Goal: Task Accomplishment & Management: Complete application form

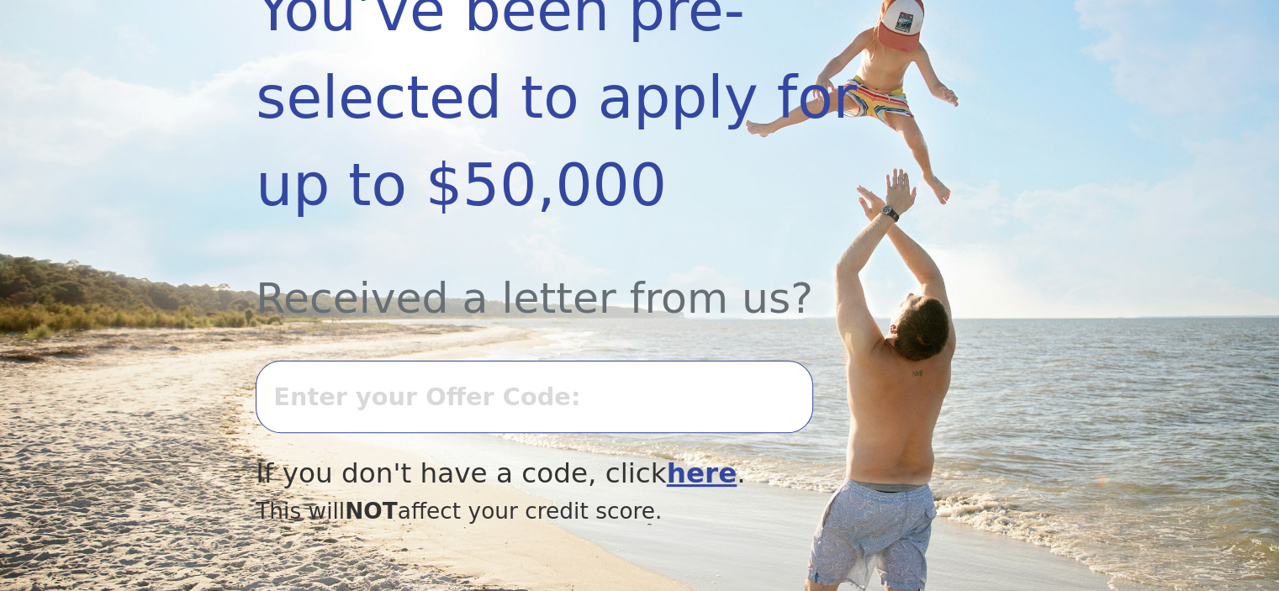
scroll to position [413, 0]
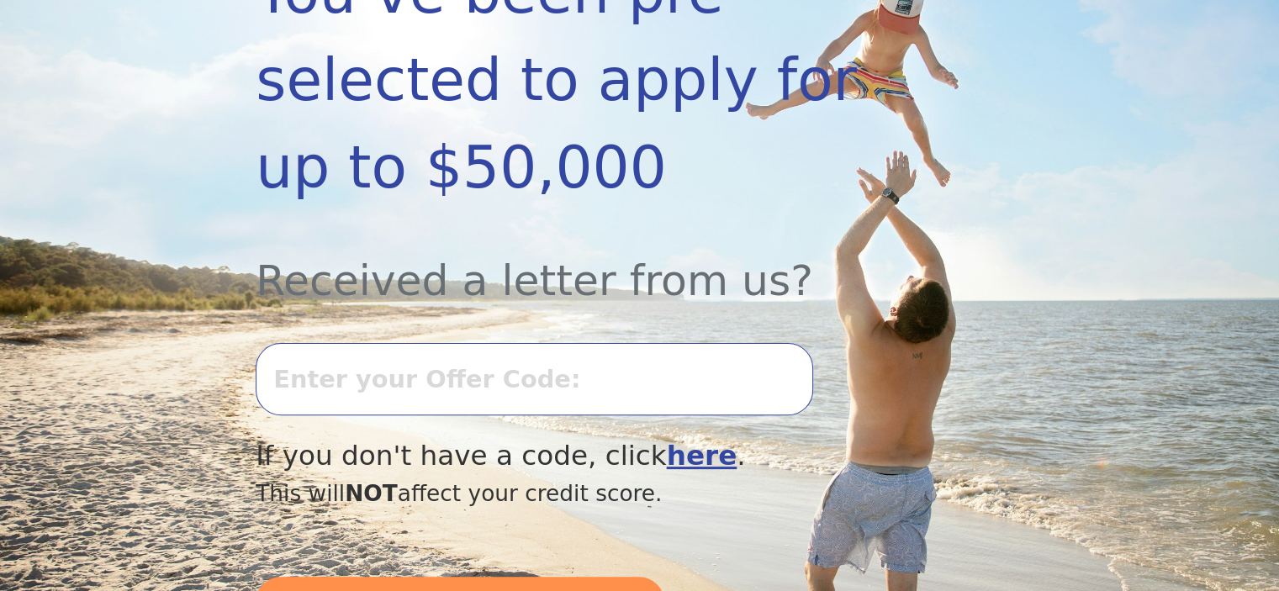
click at [640, 343] on input "text" at bounding box center [534, 379] width 557 height 72
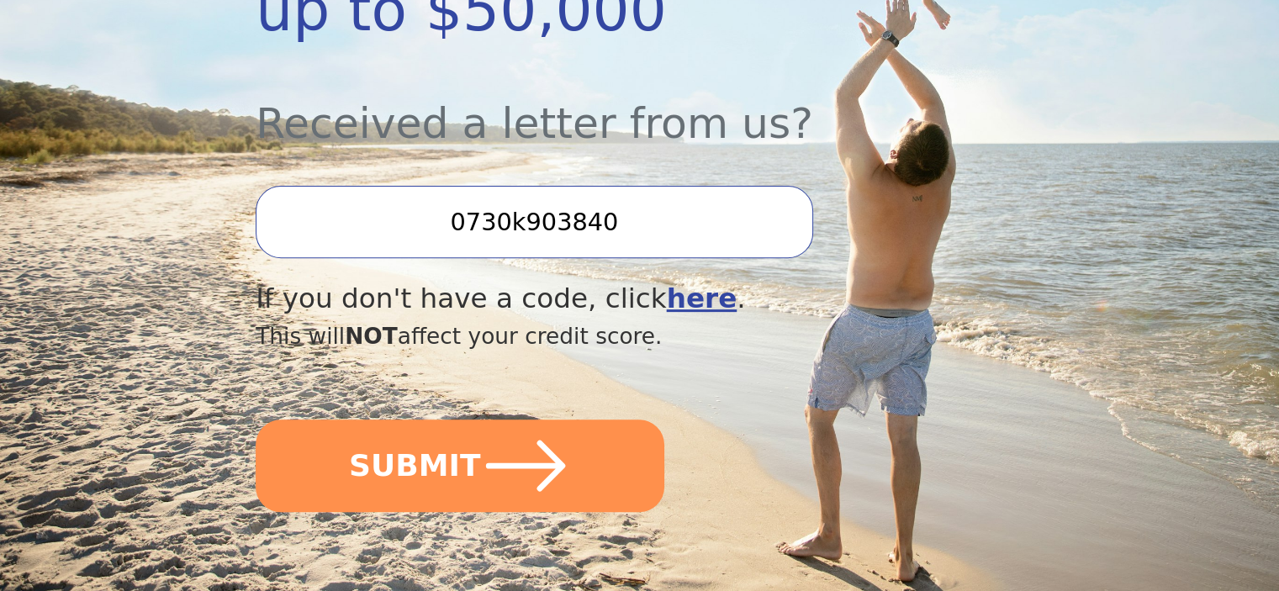
scroll to position [587, 0]
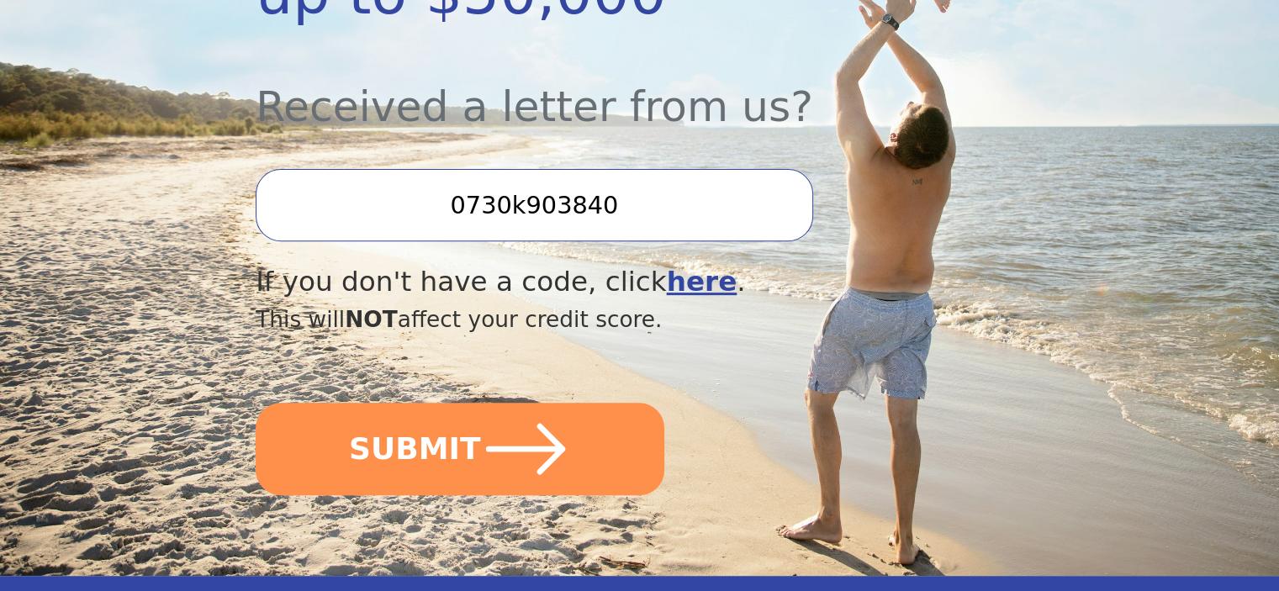
type input "0730k903840"
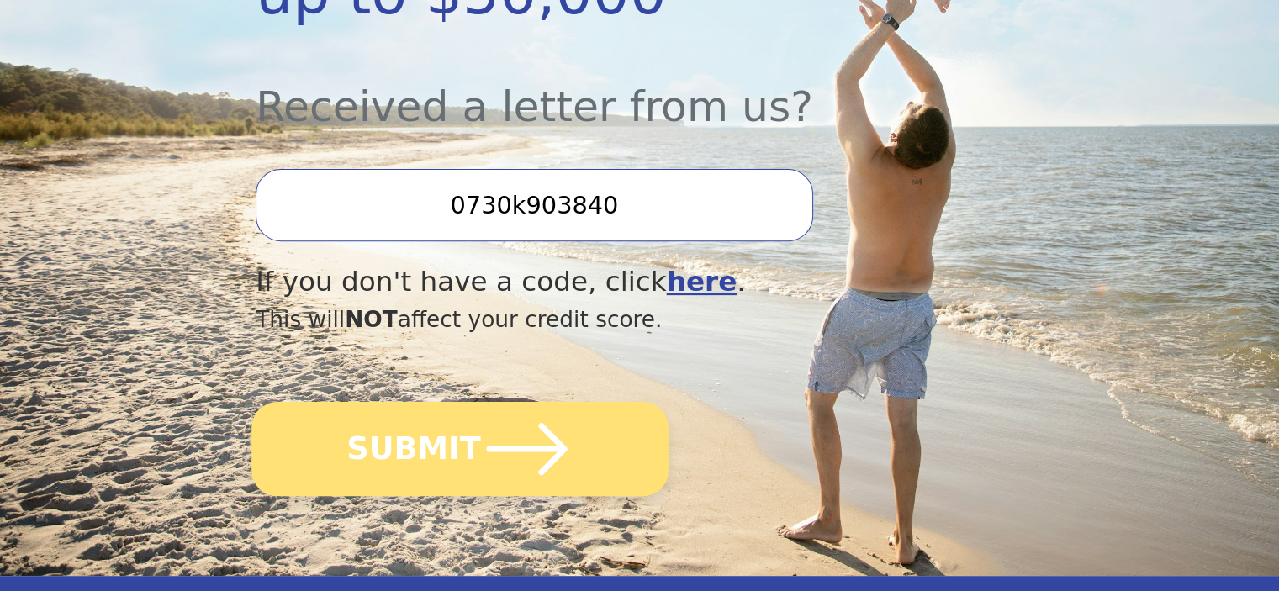
click at [552, 403] on icon "submit" at bounding box center [527, 449] width 93 height 93
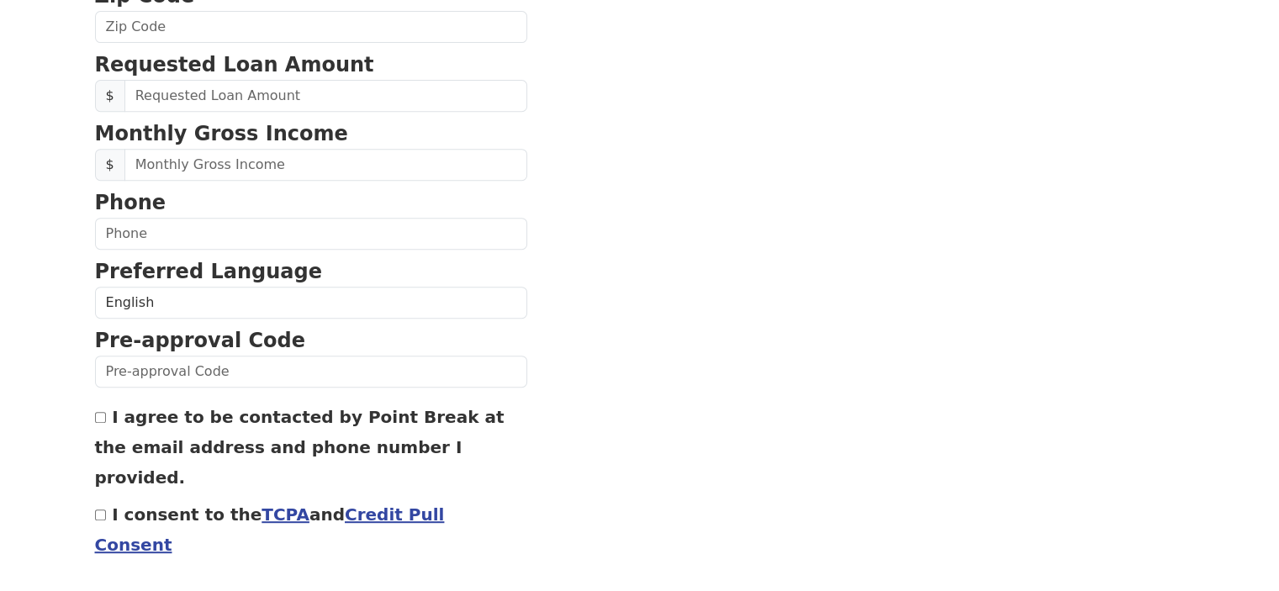
scroll to position [708, 0]
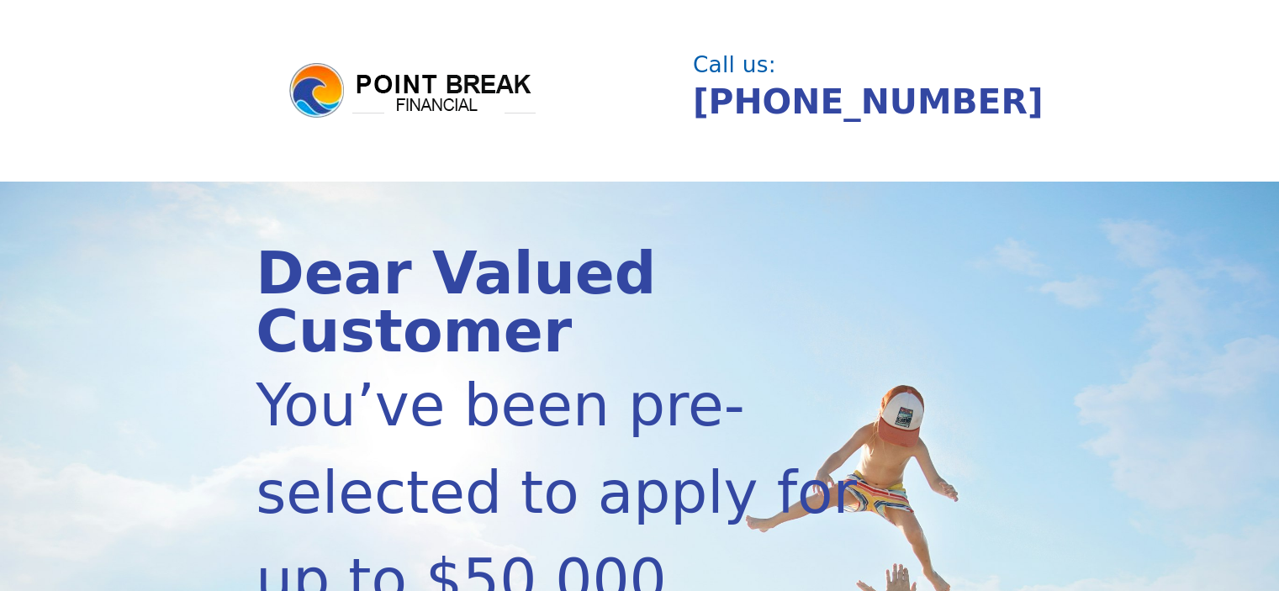
scroll to position [546, 0]
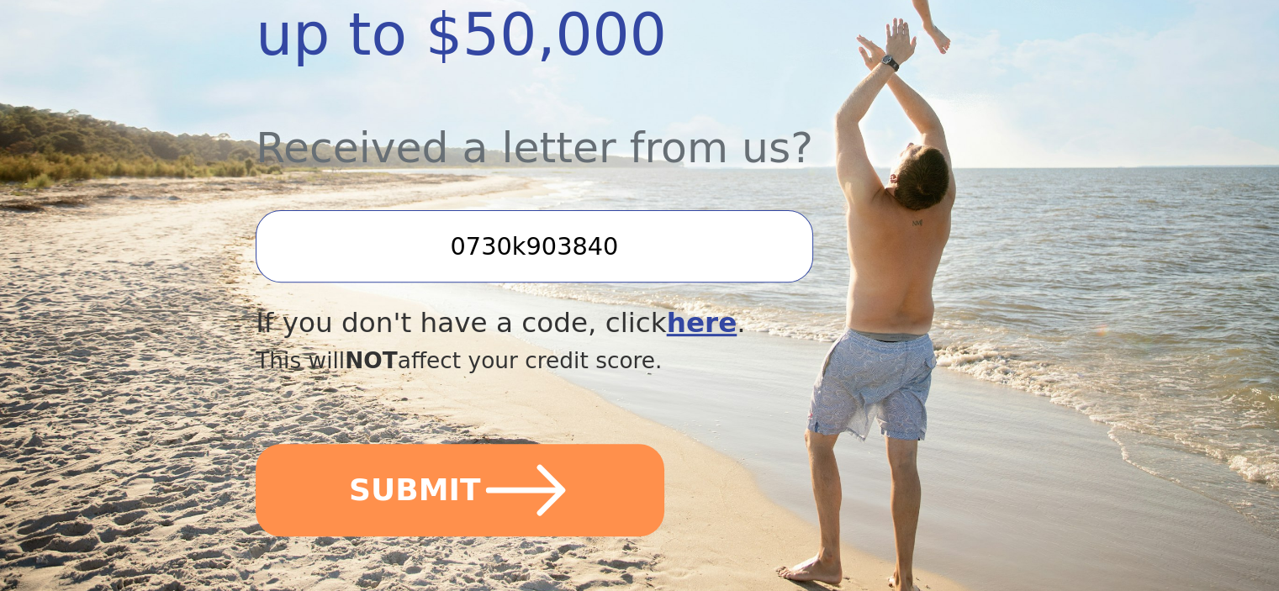
click at [511, 210] on input "0730k903840" at bounding box center [534, 246] width 557 height 72
type input "0730k-903840"
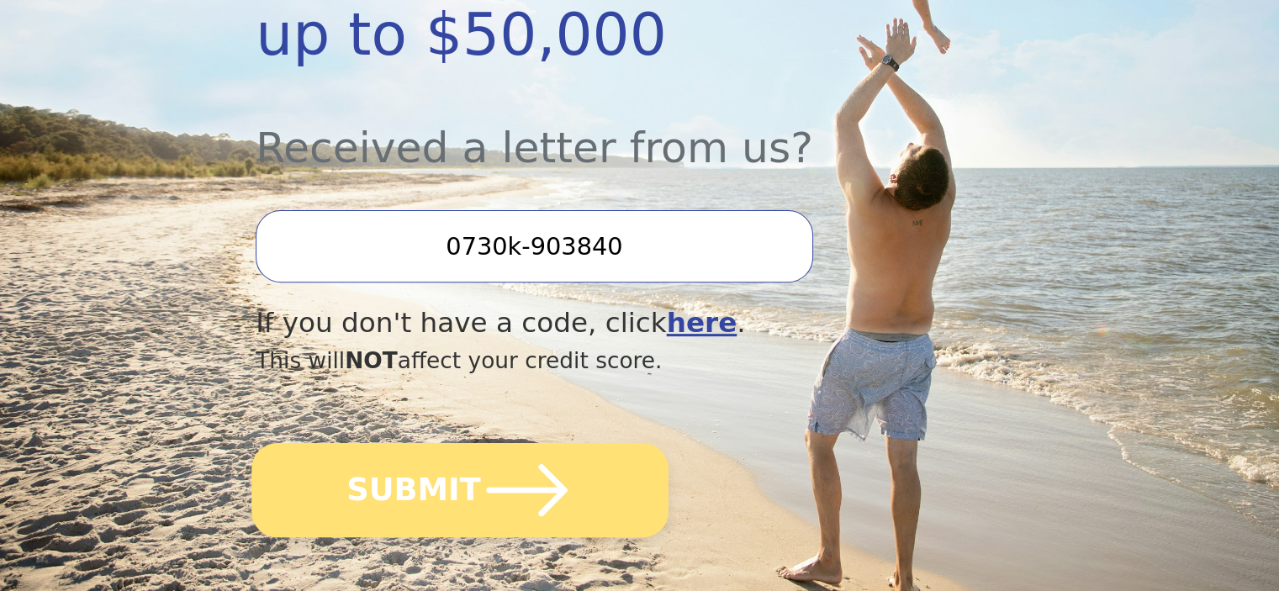
click at [560, 444] on icon "submit" at bounding box center [527, 490] width 93 height 93
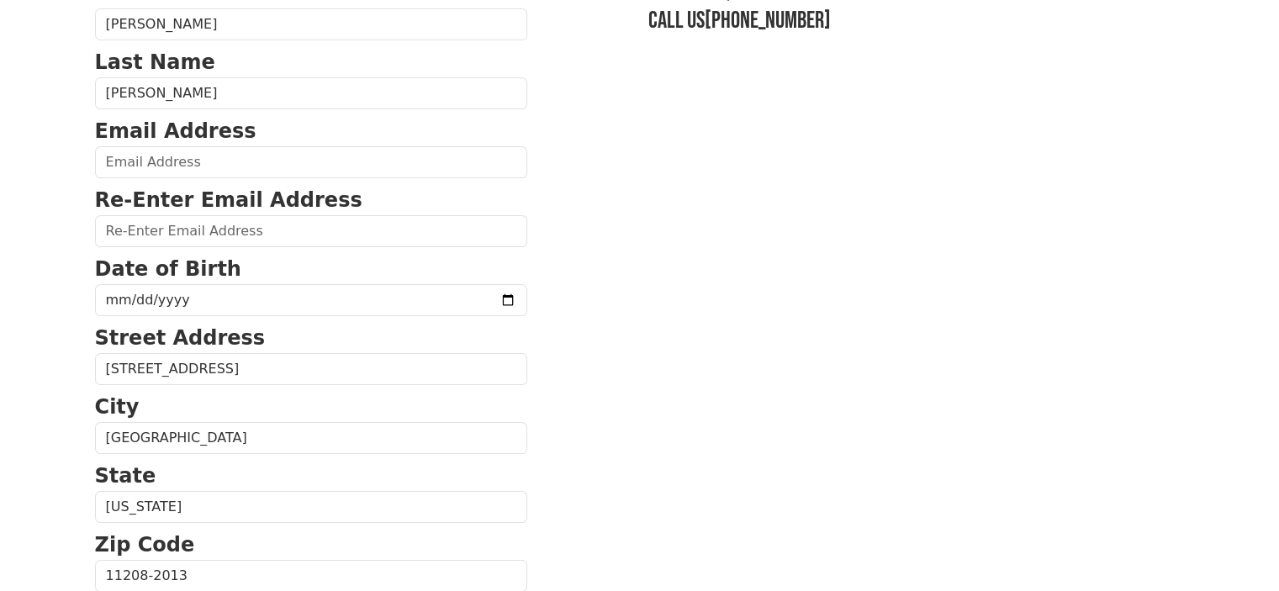
scroll to position [153, 0]
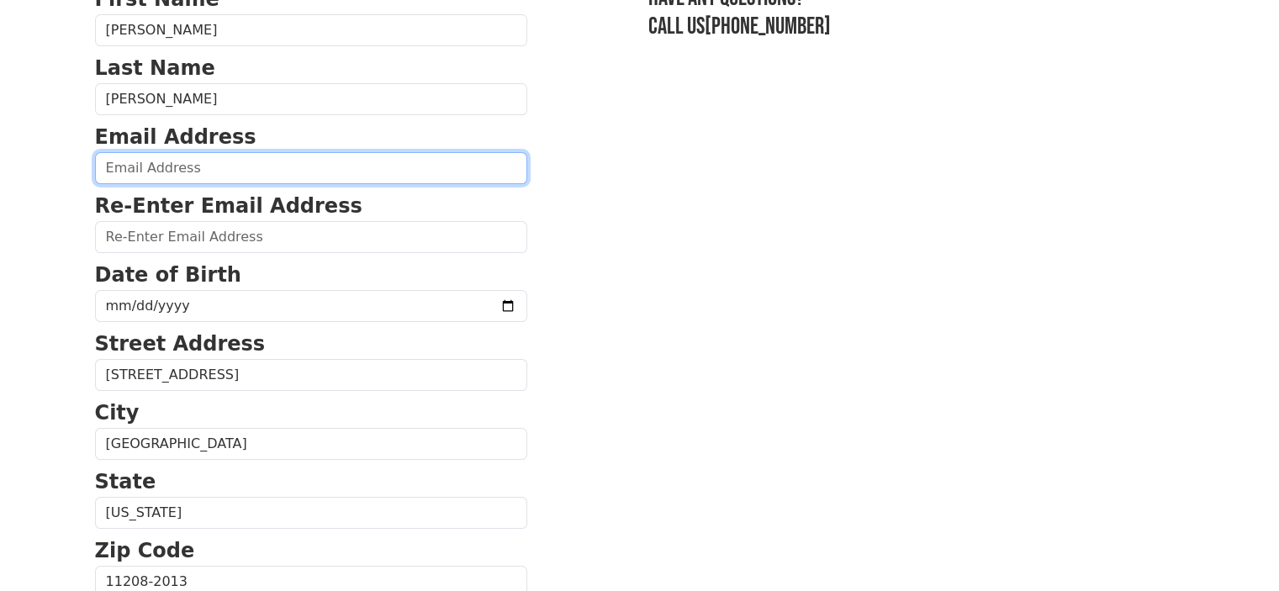
click at [331, 175] on input "email" at bounding box center [311, 168] width 432 height 32
type input "jr1919@live.com"
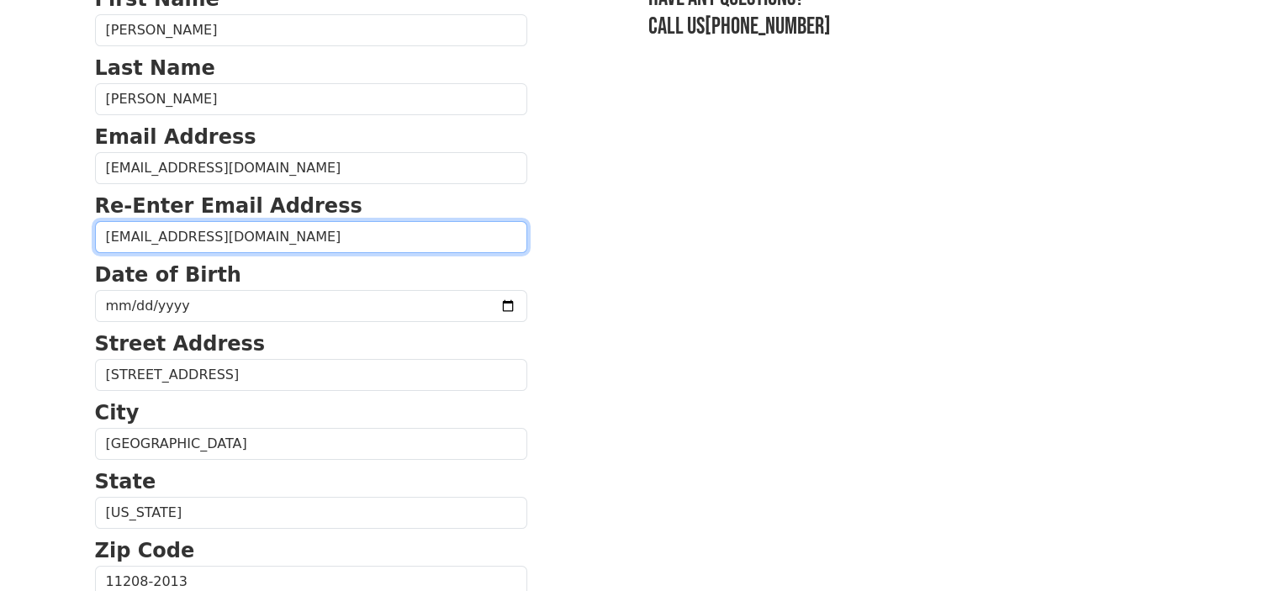
type input "jr1919@live.com"
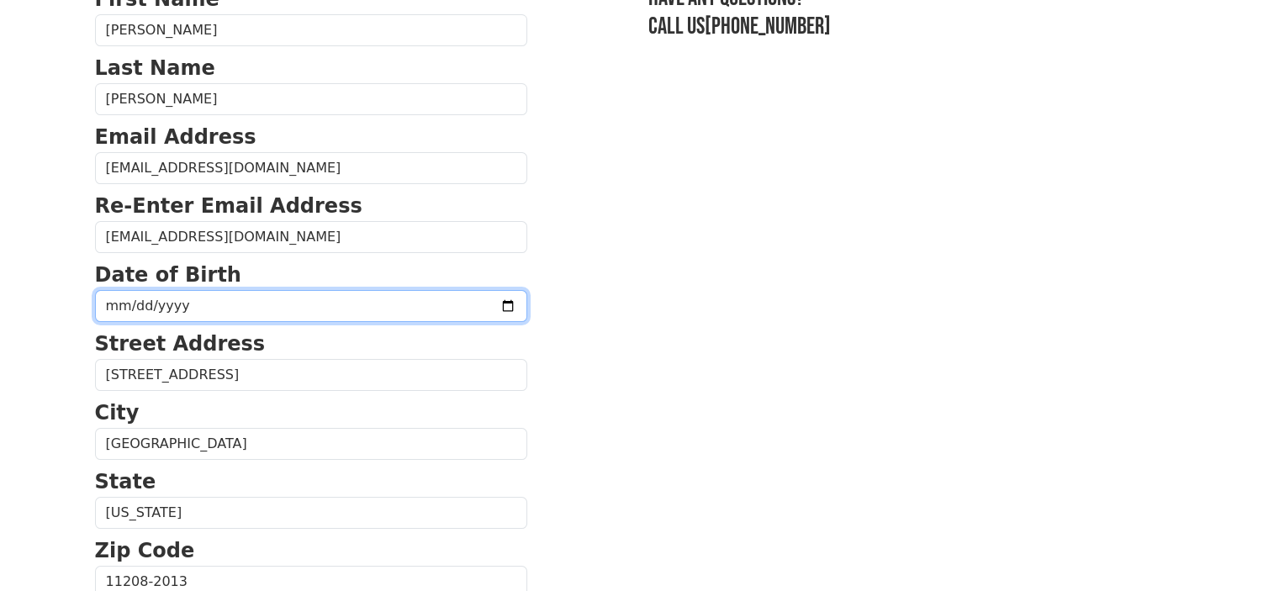
click at [136, 311] on input "date" at bounding box center [311, 306] width 432 height 32
type input "1972-10-30"
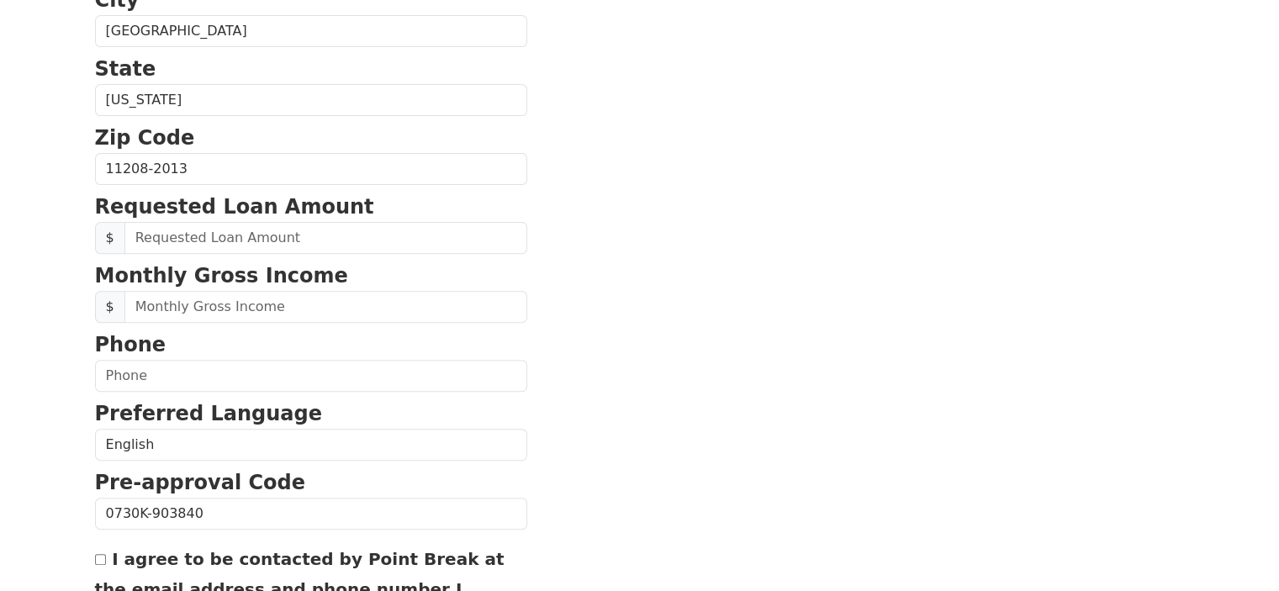
scroll to position [569, 0]
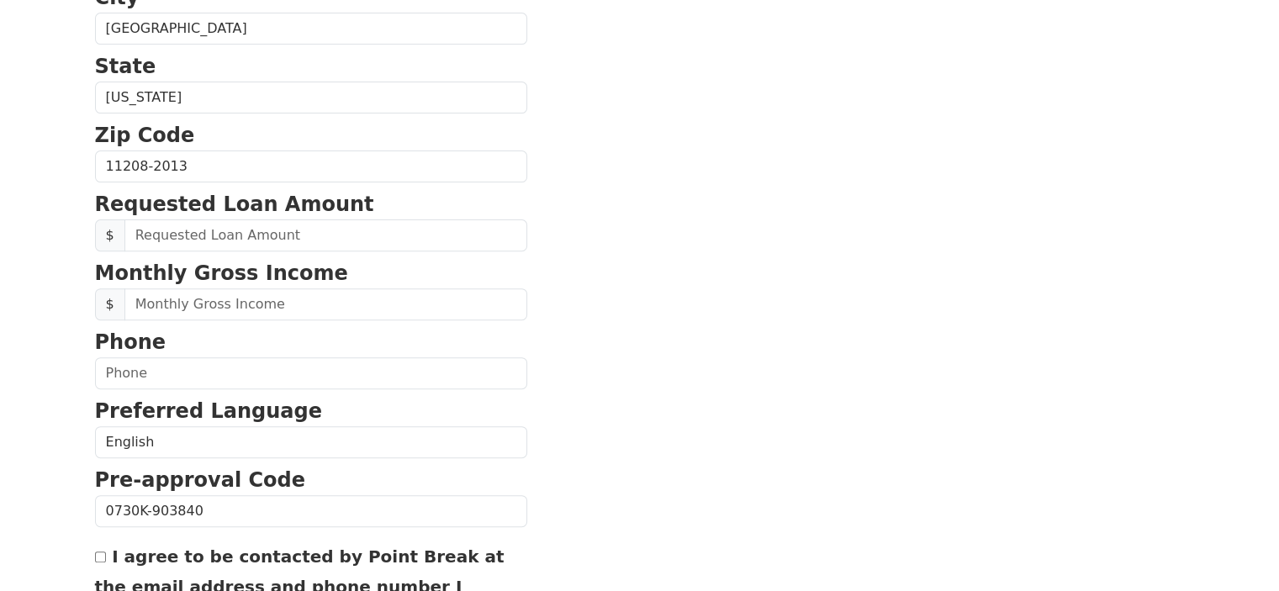
click at [342, 237] on input "text" at bounding box center [325, 236] width 403 height 32
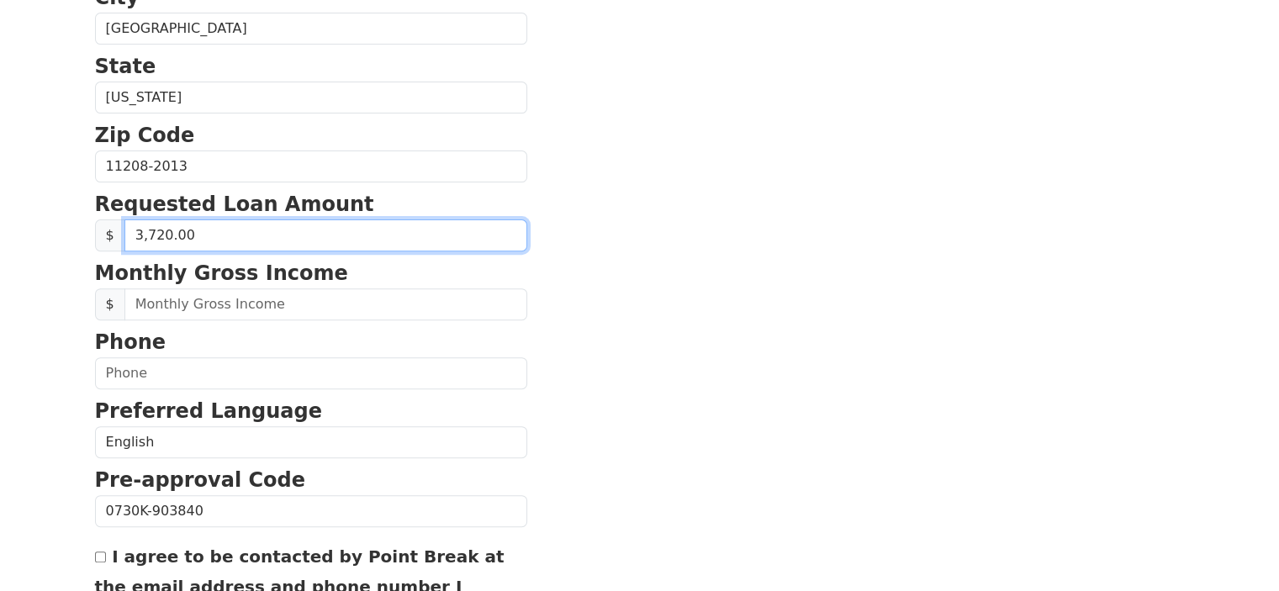
type input "37,200.00"
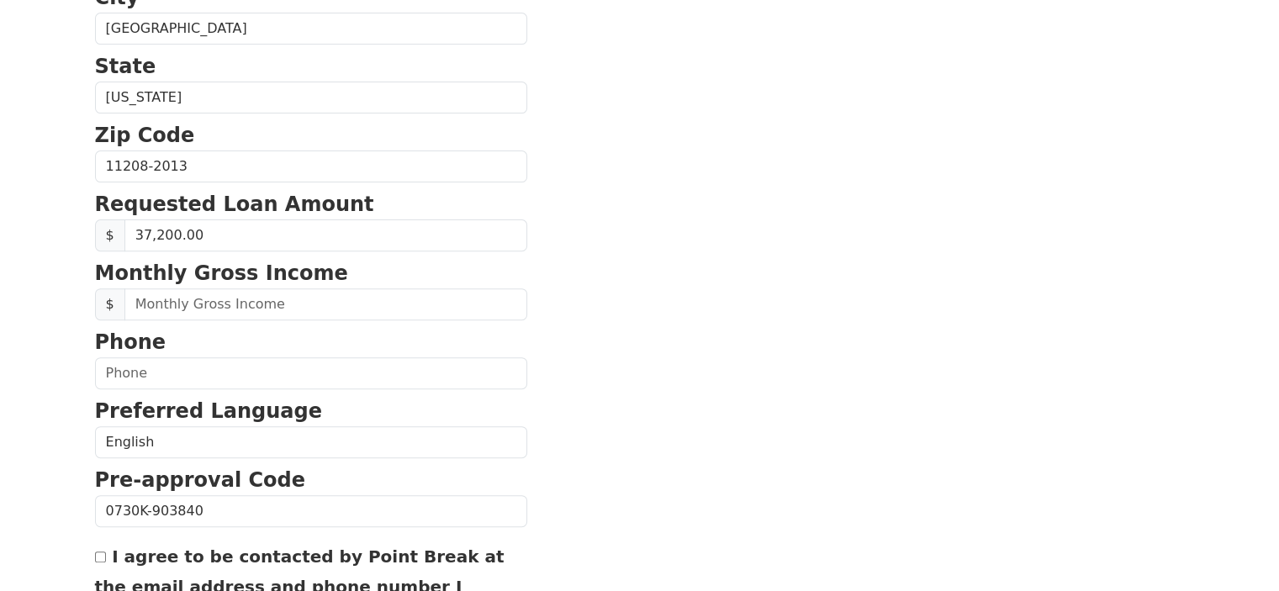
click at [348, 304] on input "text" at bounding box center [325, 305] width 403 height 32
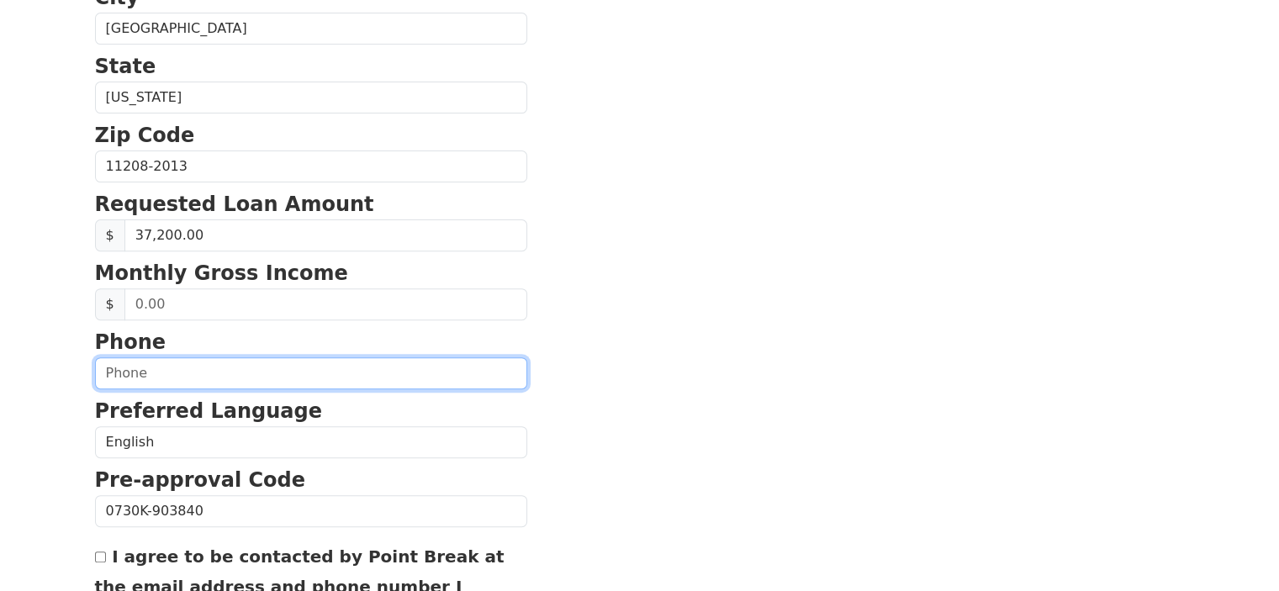
click at [371, 369] on input "text" at bounding box center [311, 373] width 432 height 32
type input "(929) 409-1992"
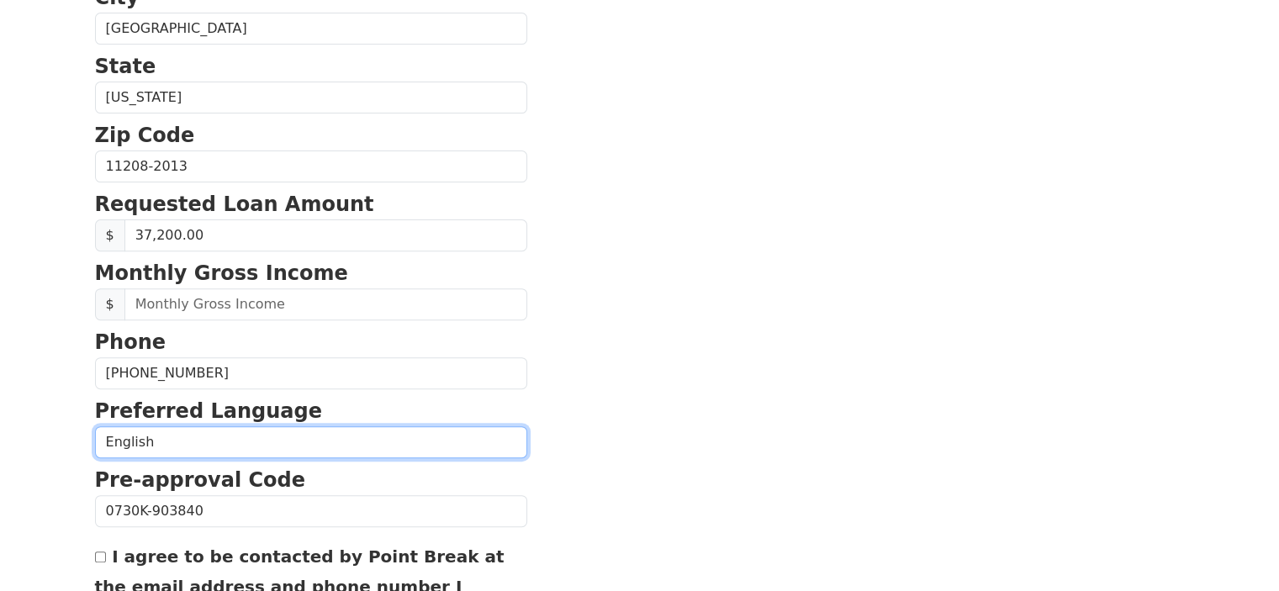
click at [390, 426] on select "English Spanish" at bounding box center [311, 442] width 432 height 32
select select "Spanish"
click at [95, 426] on select "English Spanish" at bounding box center [311, 442] width 432 height 32
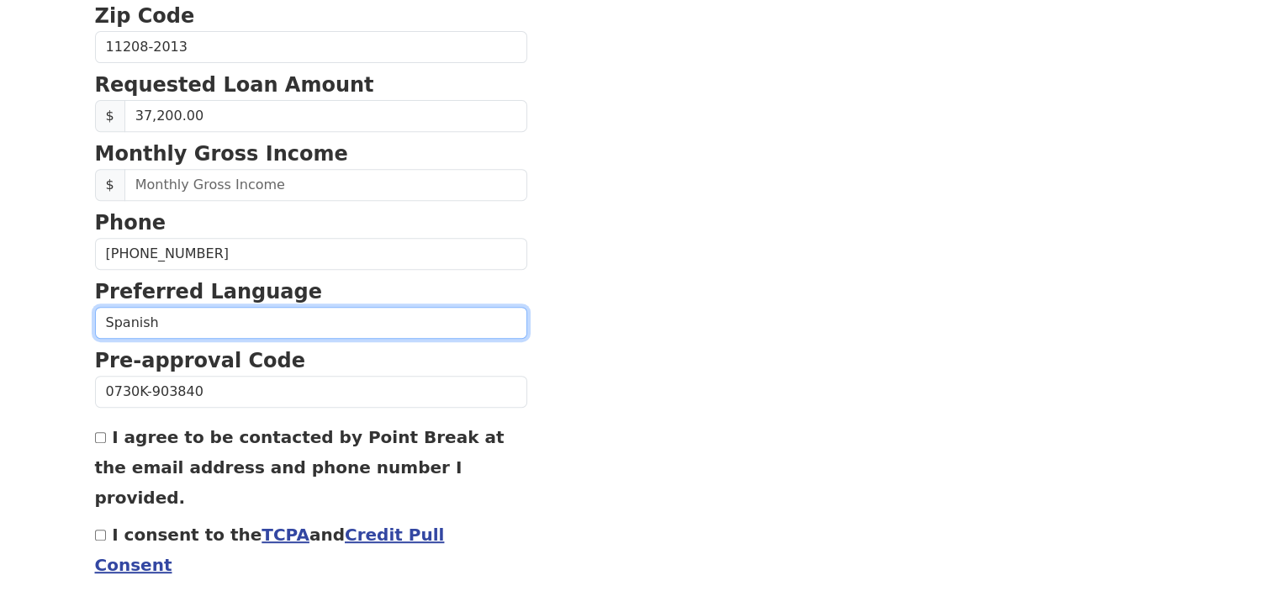
scroll to position [743, 0]
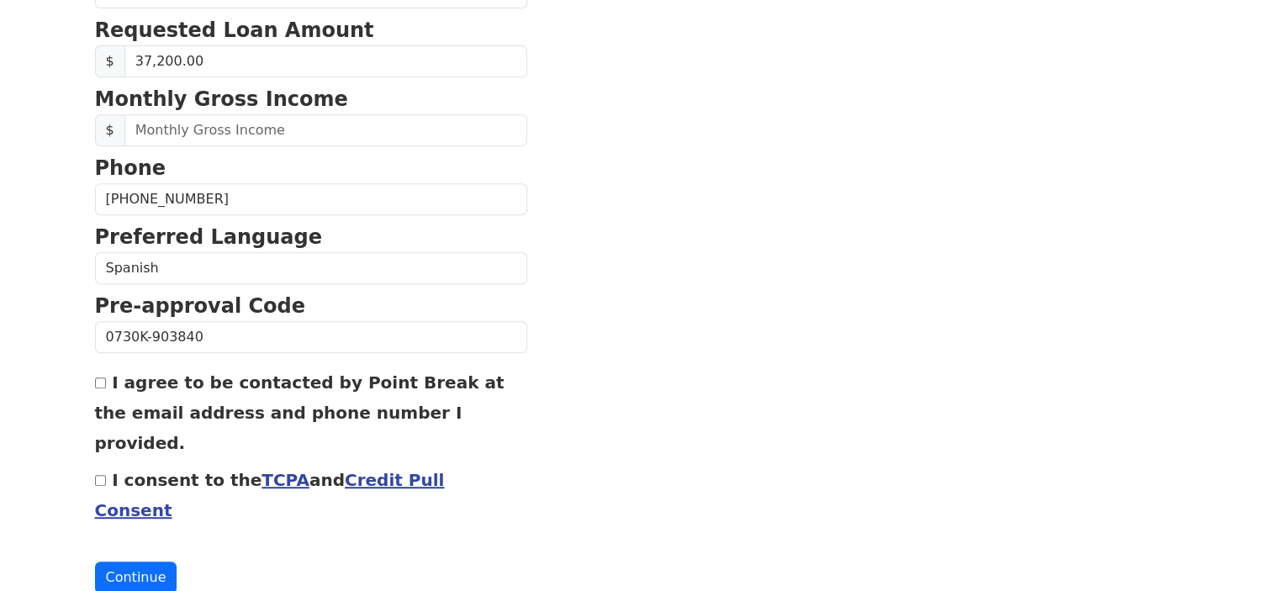
click at [103, 379] on input "I agree to be contacted by Point Break at the email address and phone number I …" at bounding box center [100, 383] width 11 height 11
checkbox input "true"
click at [99, 475] on input "I consent to the TCPA and Credit Pull Consent" at bounding box center [100, 480] width 11 height 11
checkbox input "true"
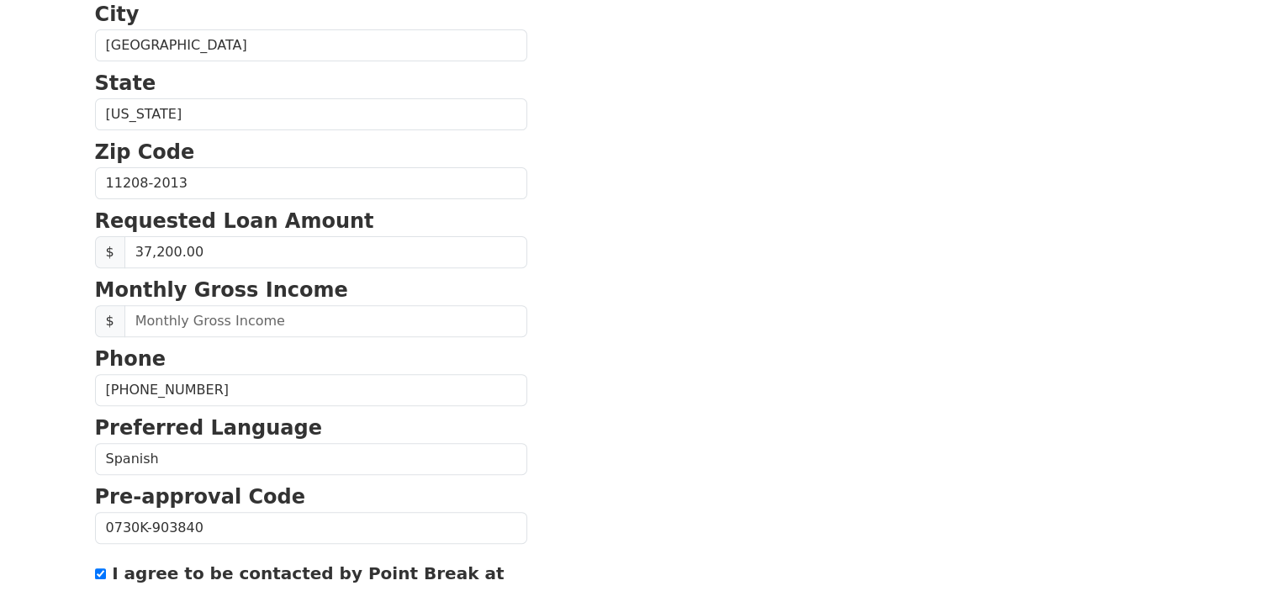
scroll to position [554, 0]
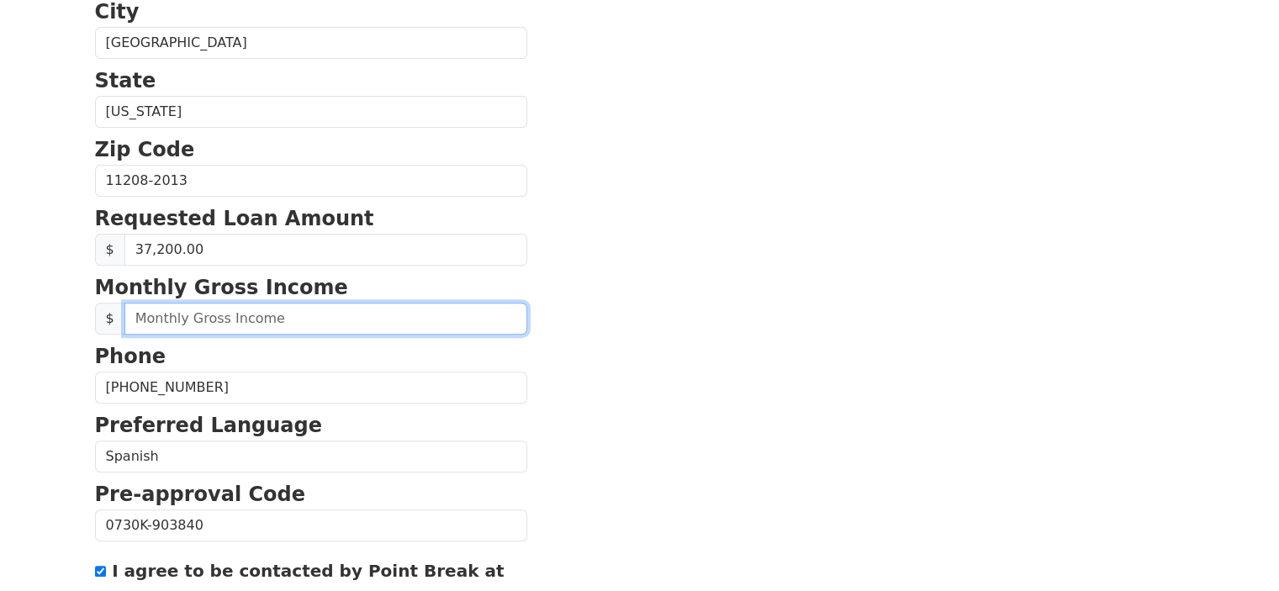
click at [309, 316] on input "text" at bounding box center [325, 319] width 403 height 32
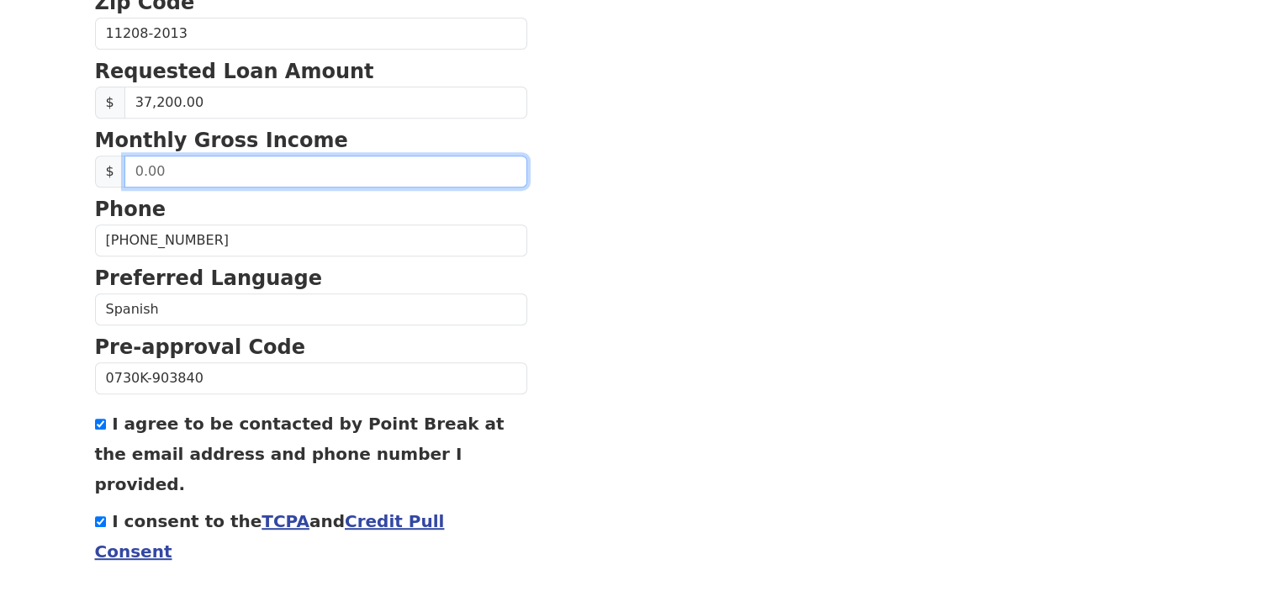
scroll to position [743, 0]
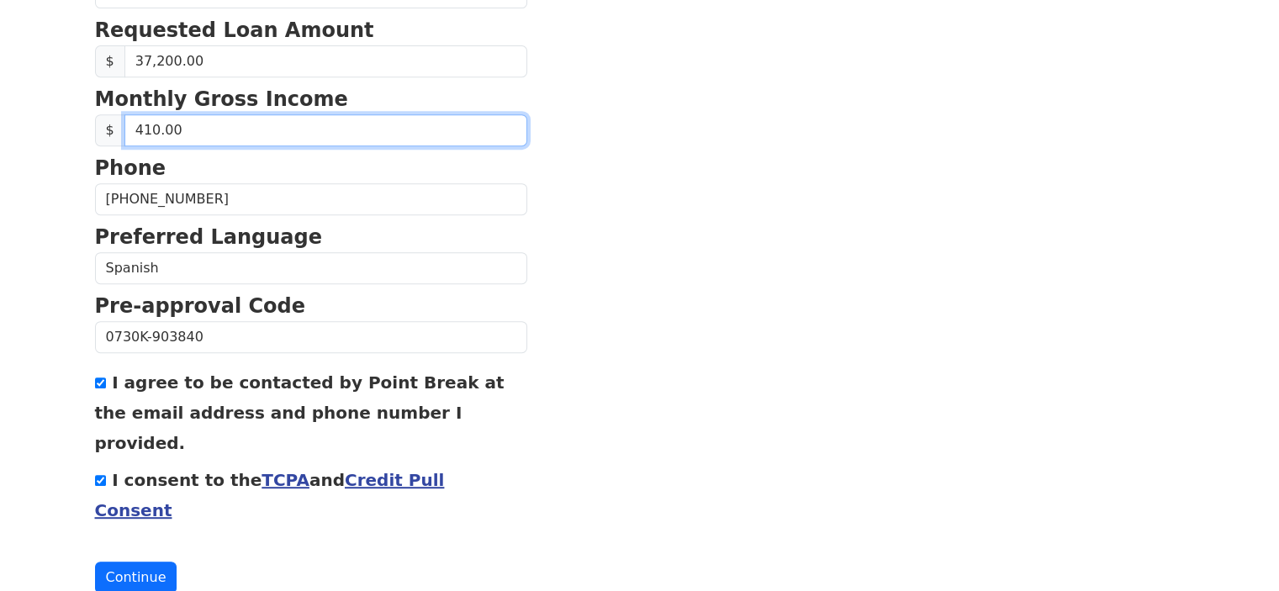
type input "4,100.00"
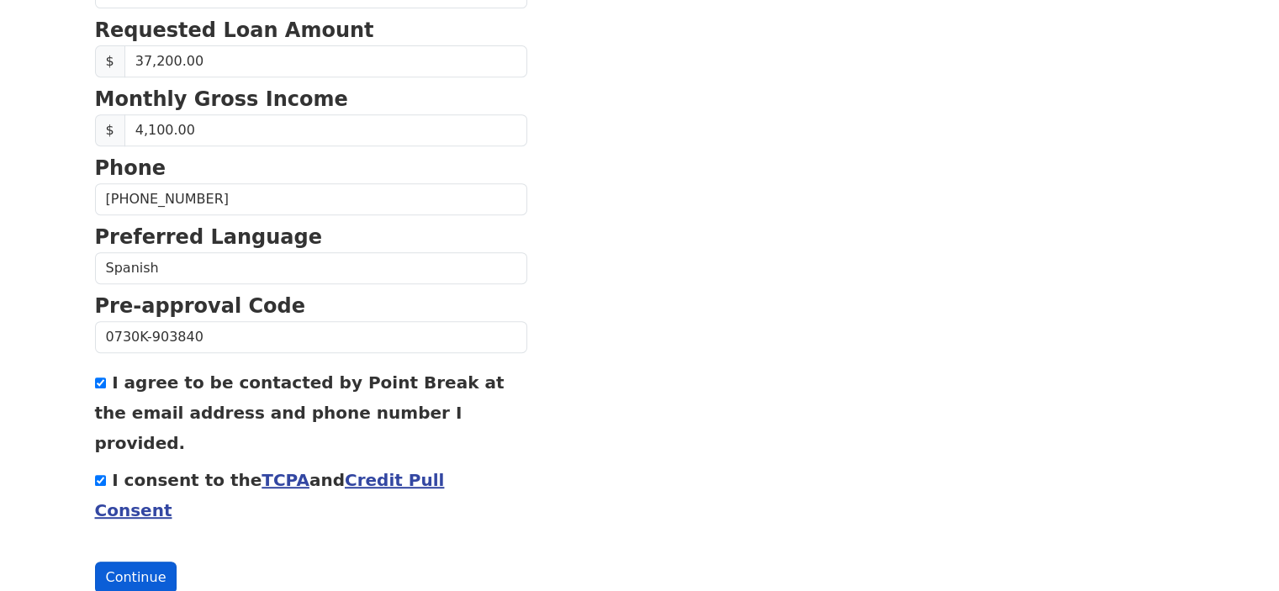
click at [145, 562] on button "Continue" at bounding box center [136, 578] width 82 height 32
